Goal: Transaction & Acquisition: Purchase product/service

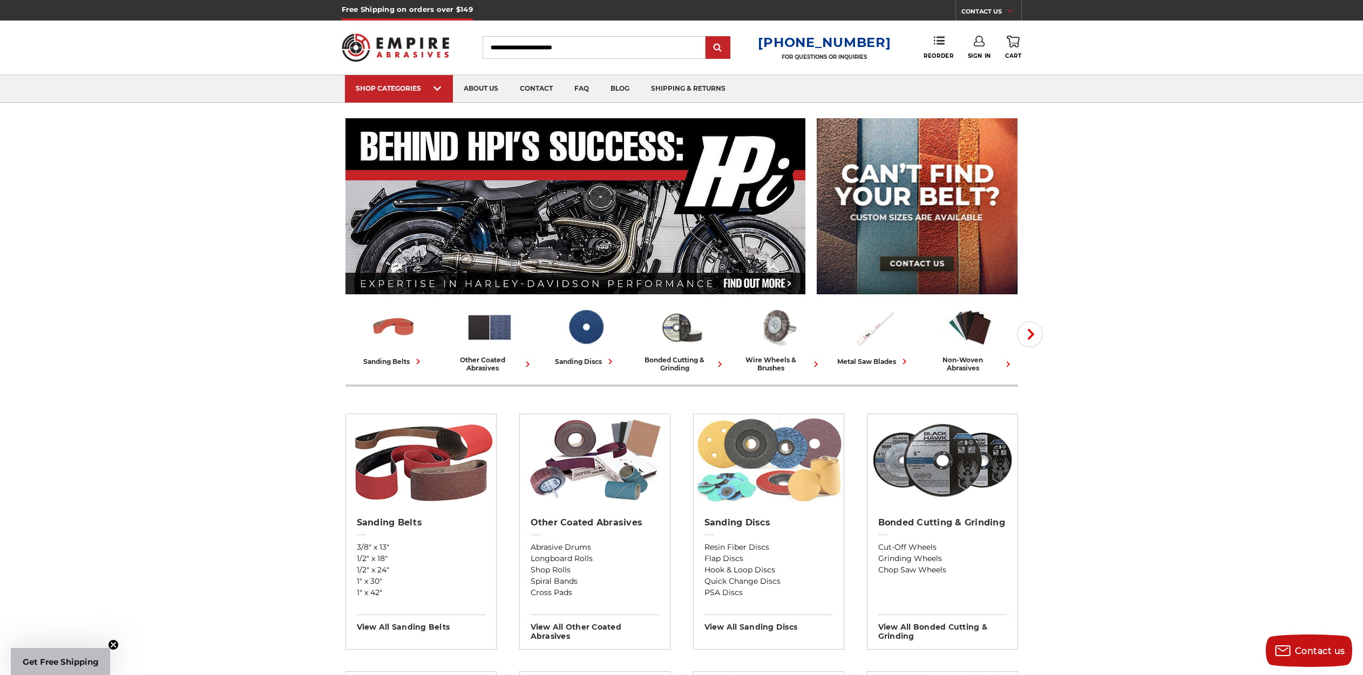
click at [789, 504] on img at bounding box center [769, 460] width 150 height 92
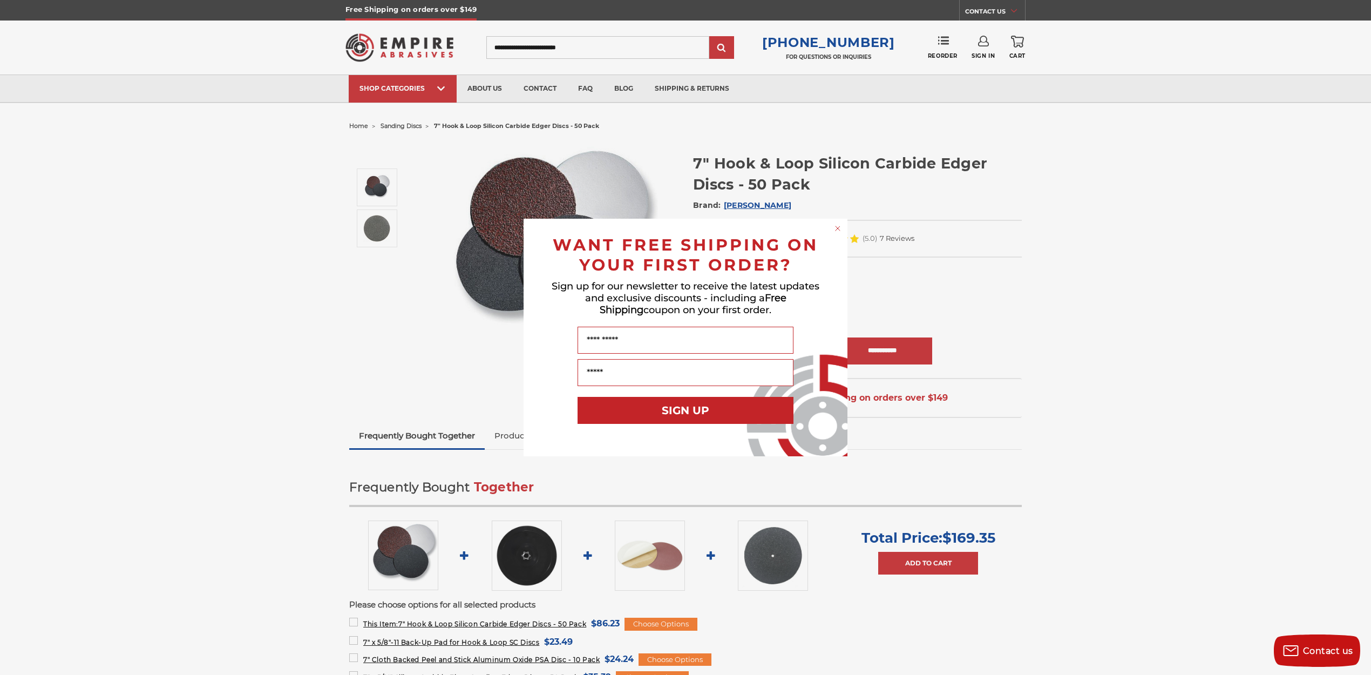
click at [837, 226] on circle "Close dialog" at bounding box center [838, 229] width 10 height 10
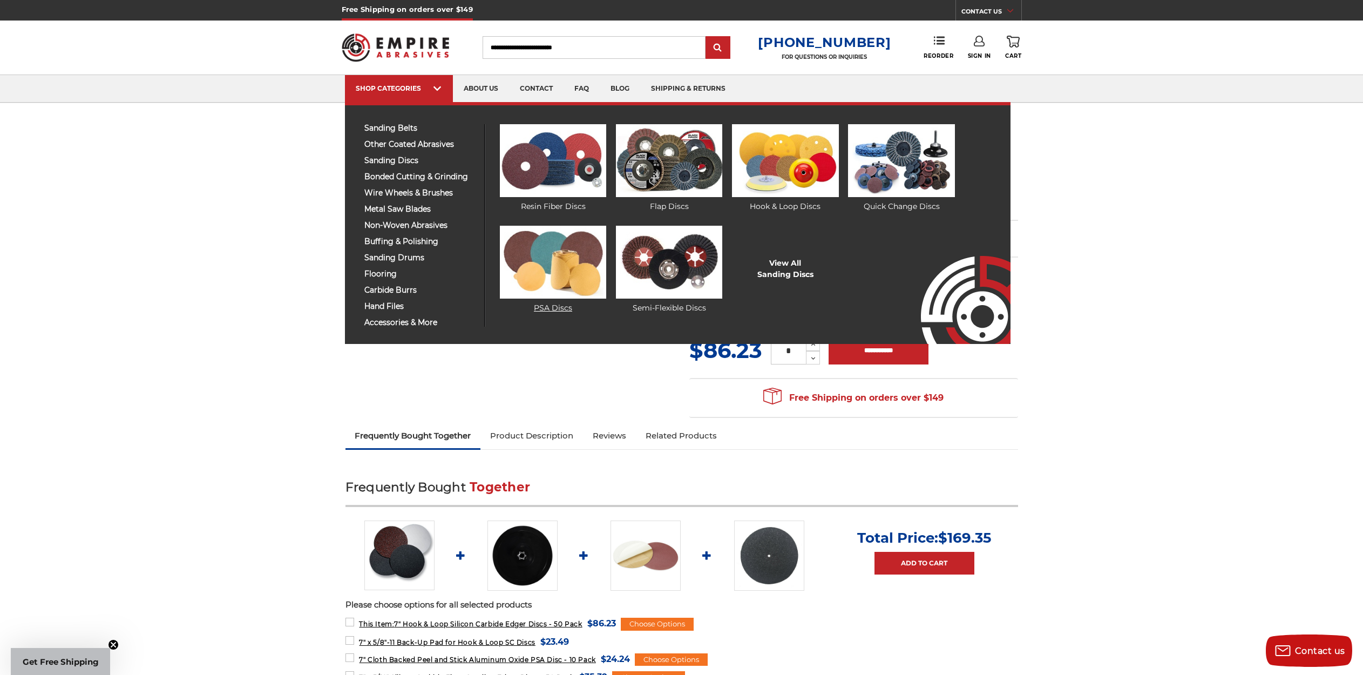
click at [556, 263] on img at bounding box center [553, 262] width 106 height 73
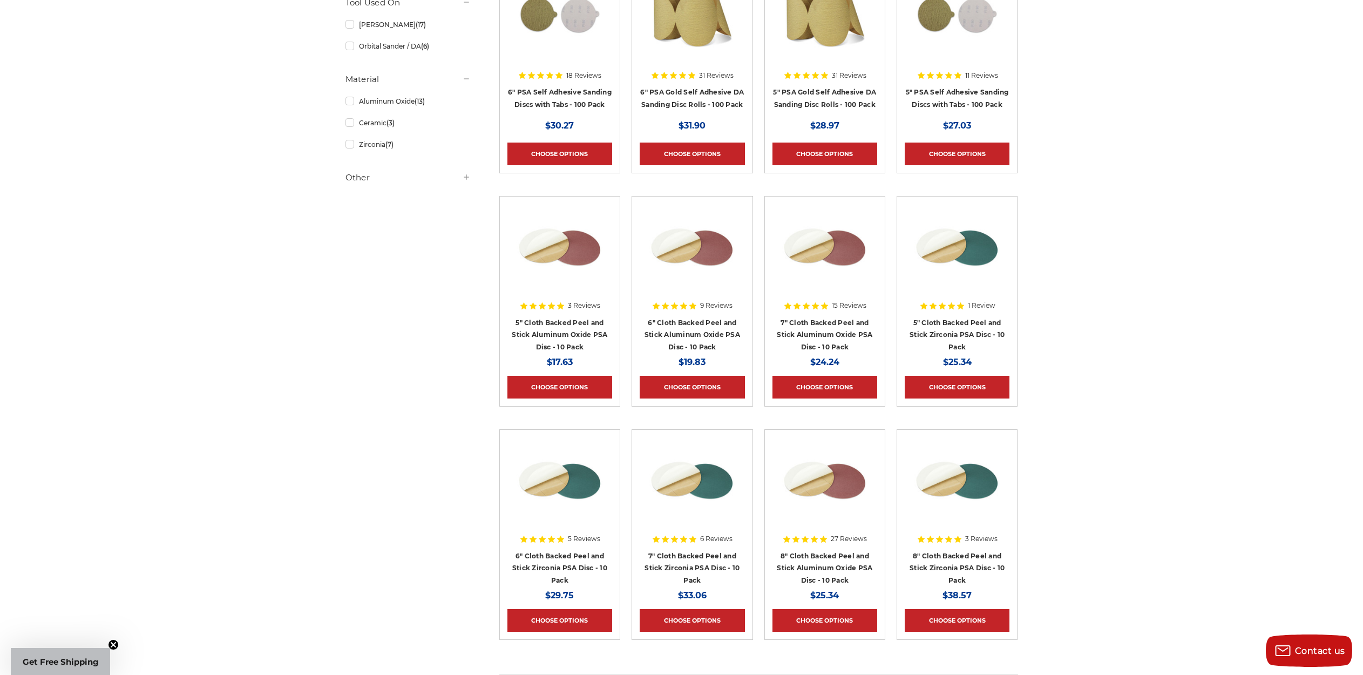
scroll to position [199, 0]
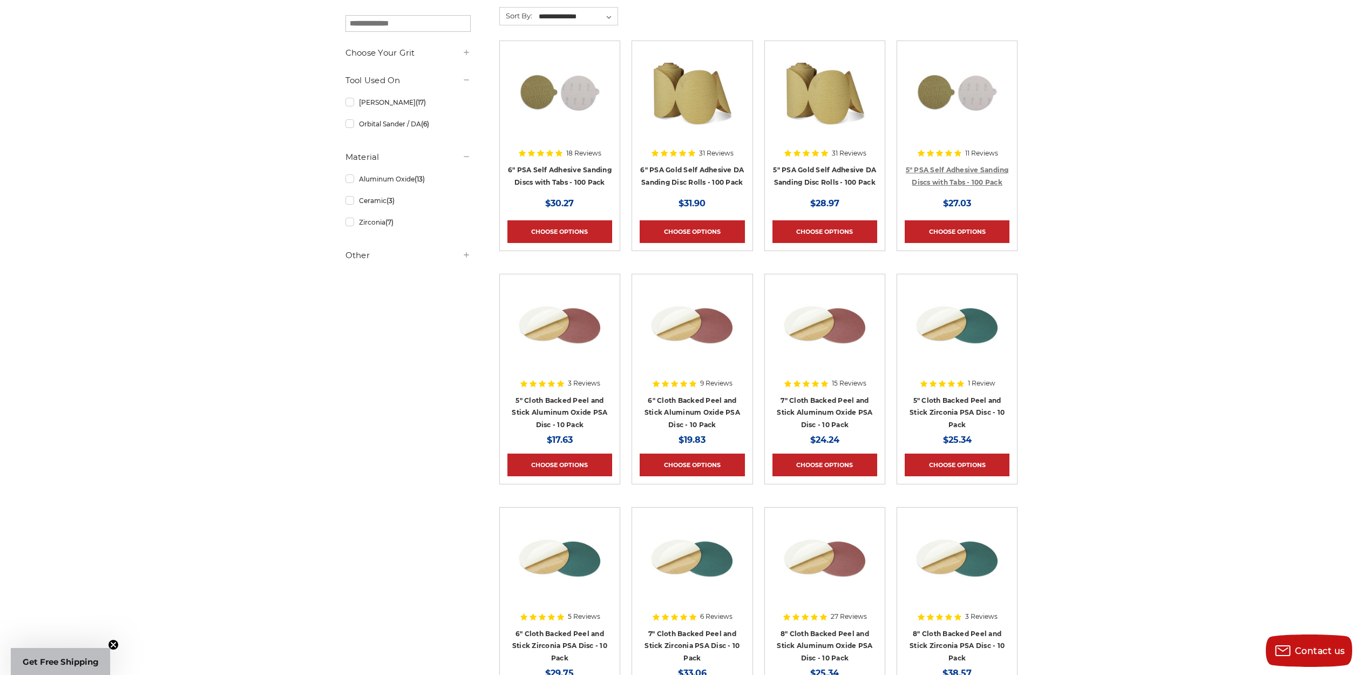
click at [959, 180] on link "5" PSA Self Adhesive Sanding Discs with Tabs - 100 Pack" at bounding box center [957, 176] width 103 height 21
